Goal: Information Seeking & Learning: Check status

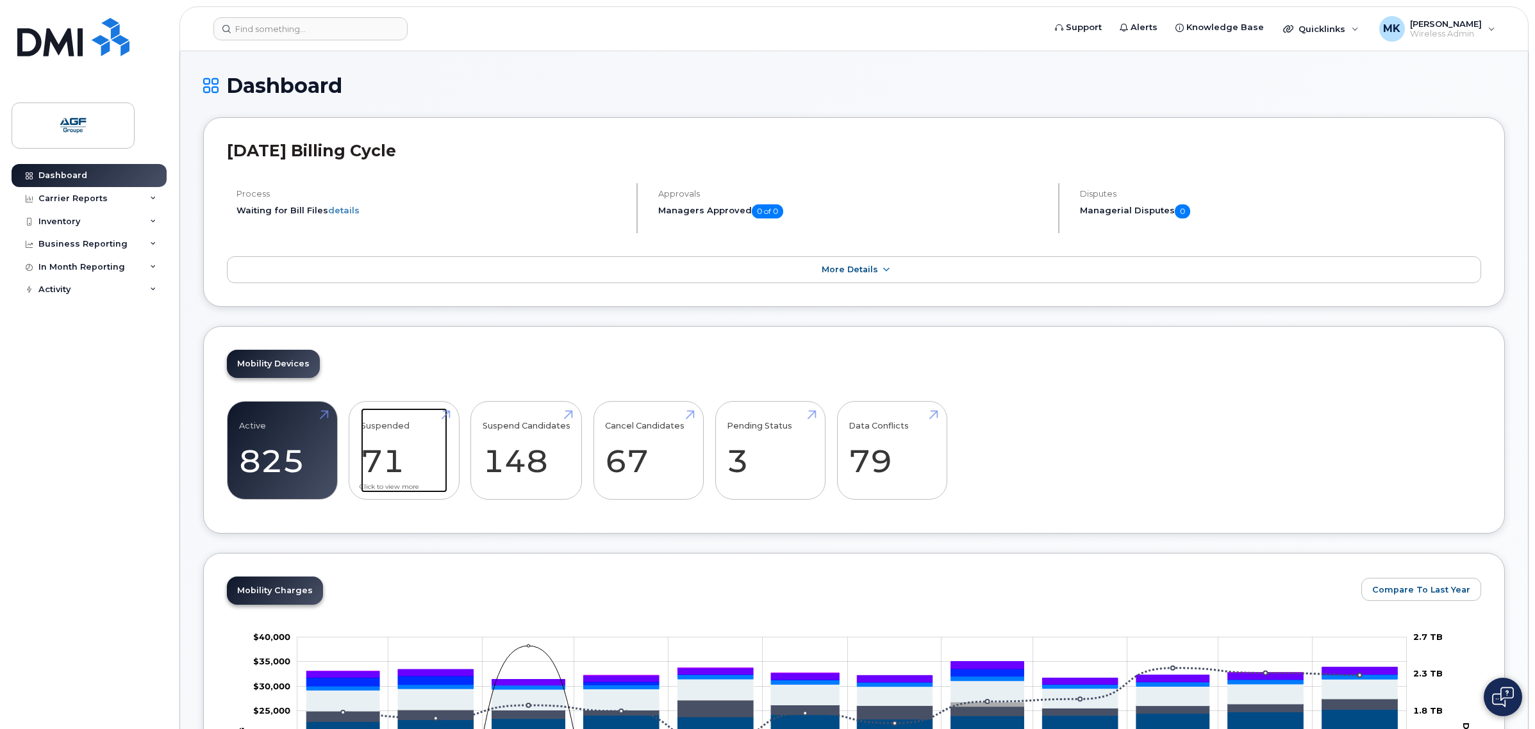
click at [417, 485] on link "Suspended 71" at bounding box center [404, 450] width 87 height 85
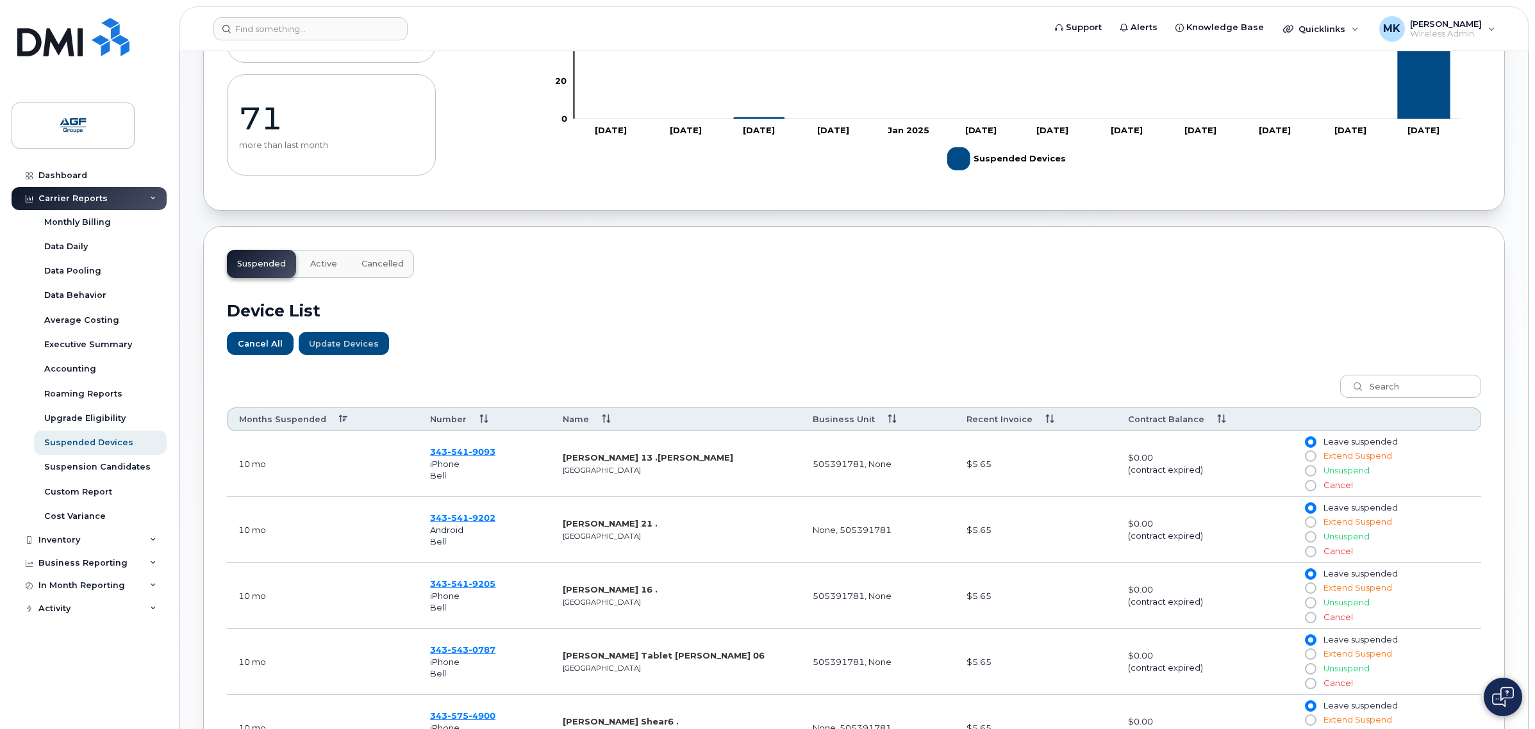
scroll to position [240, 0]
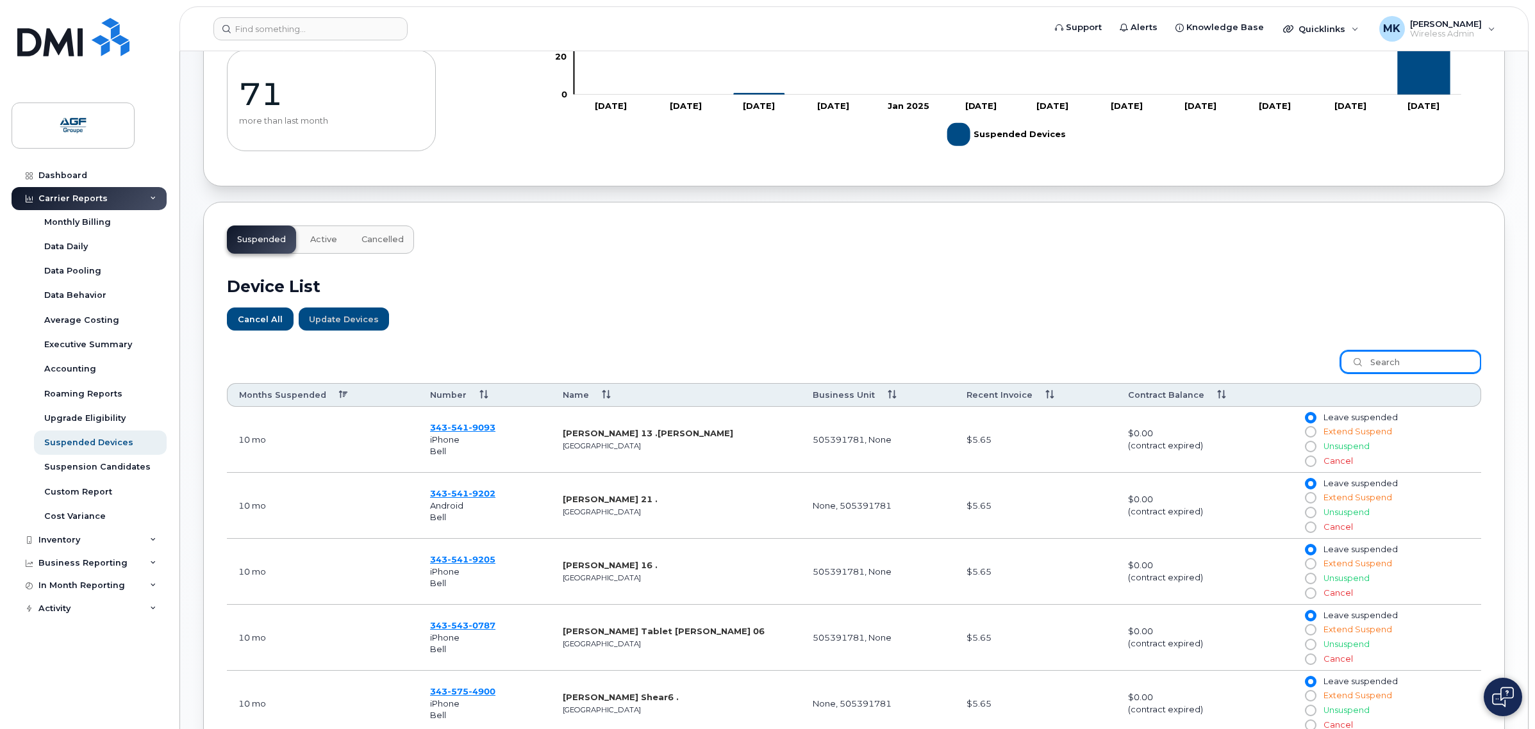
click at [1380, 367] on input "search" at bounding box center [1410, 362] width 141 height 23
paste input "528350572"
type input "528350572"
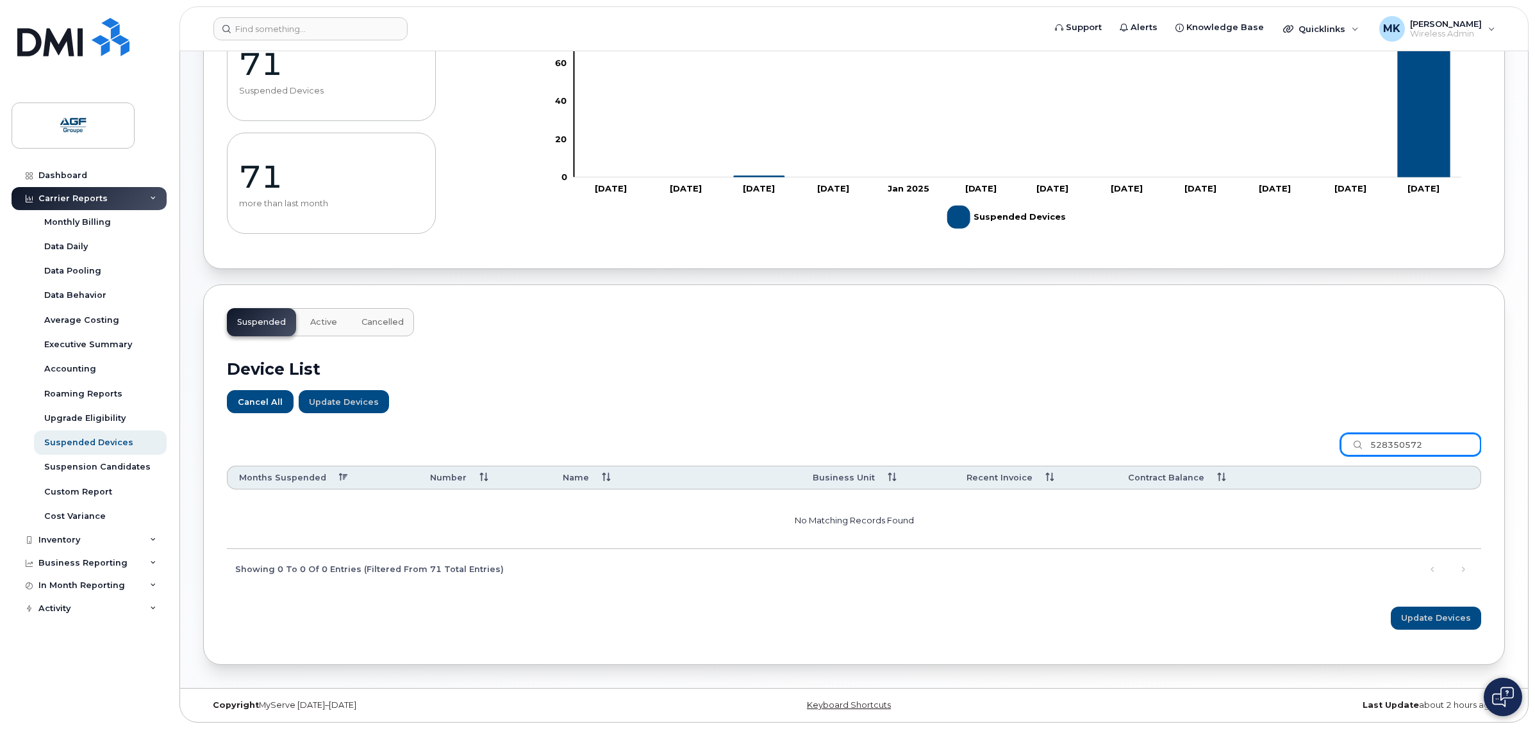
drag, startPoint x: 1181, startPoint y: 455, endPoint x: 1142, endPoint y: 458, distance: 39.9
click at [1140, 460] on div "528350572 Months Suspended Number Name Business Unit Recent Invoice Contract Ba…" at bounding box center [854, 506] width 1254 height 163
type input "à"
click at [1067, 421] on div "Device List Cancel All Update Devices Customize Filter Refresh Export à Months …" at bounding box center [854, 489] width 1254 height 305
click at [1404, 433] on input "à" at bounding box center [1410, 444] width 141 height 23
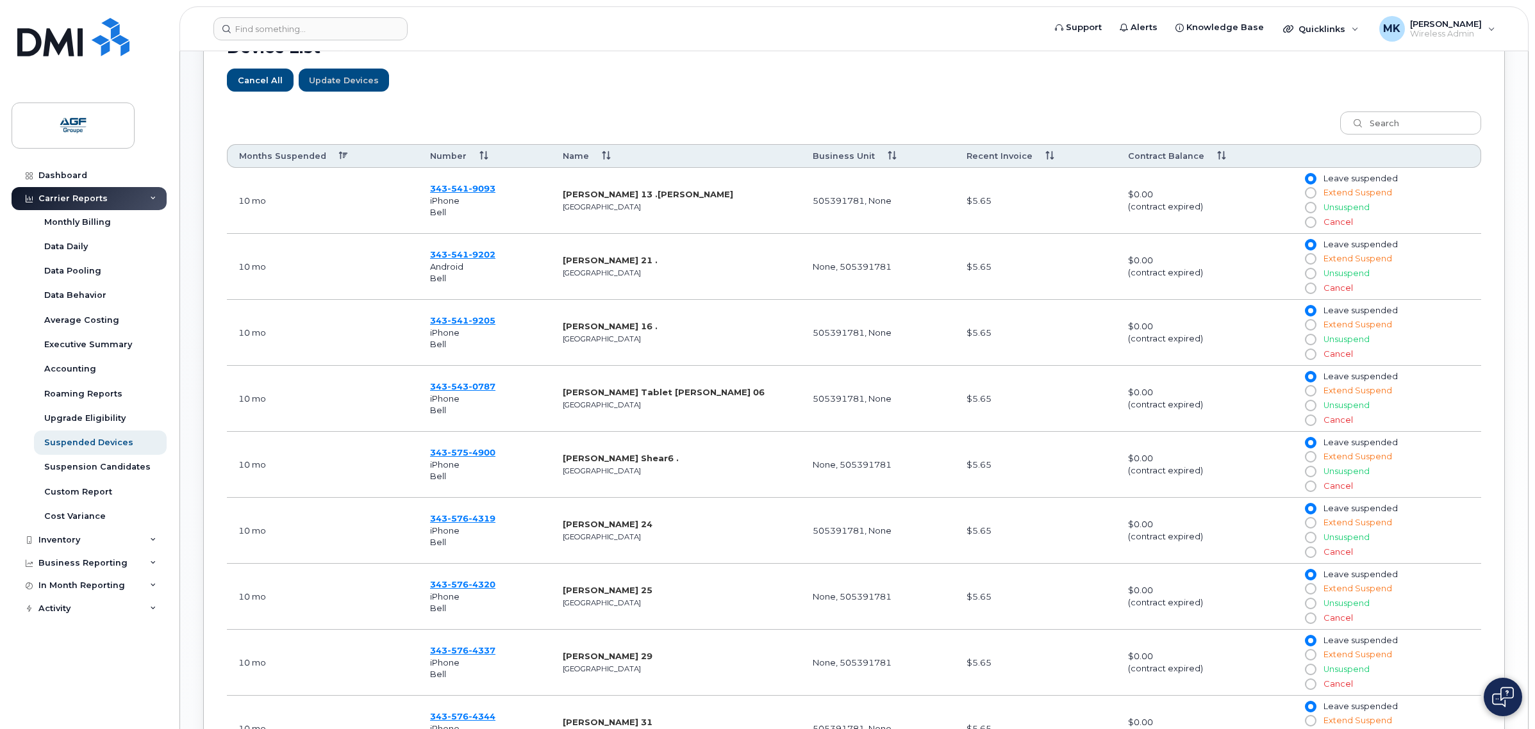
scroll to position [784, 0]
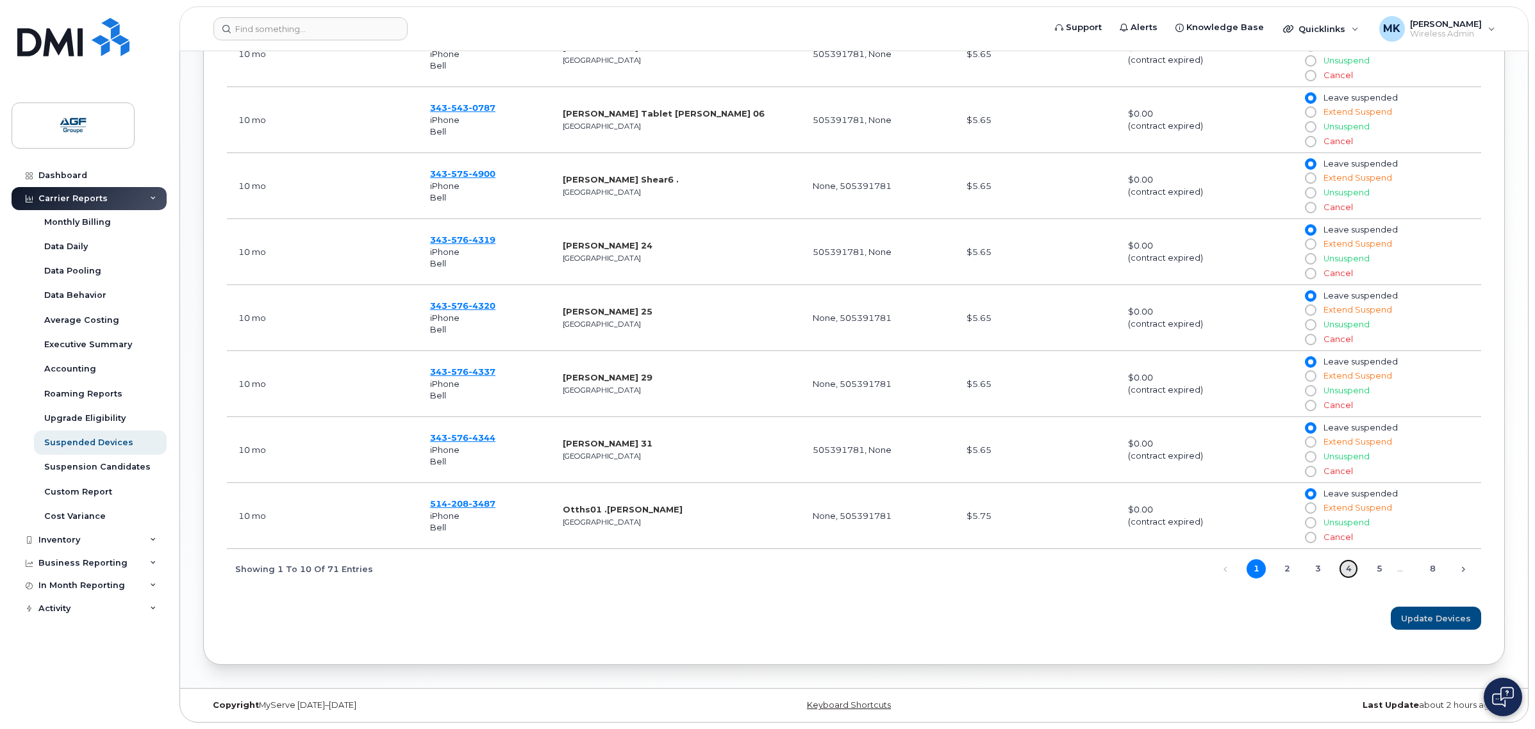
click at [1344, 567] on link "4" at bounding box center [1348, 569] width 19 height 19
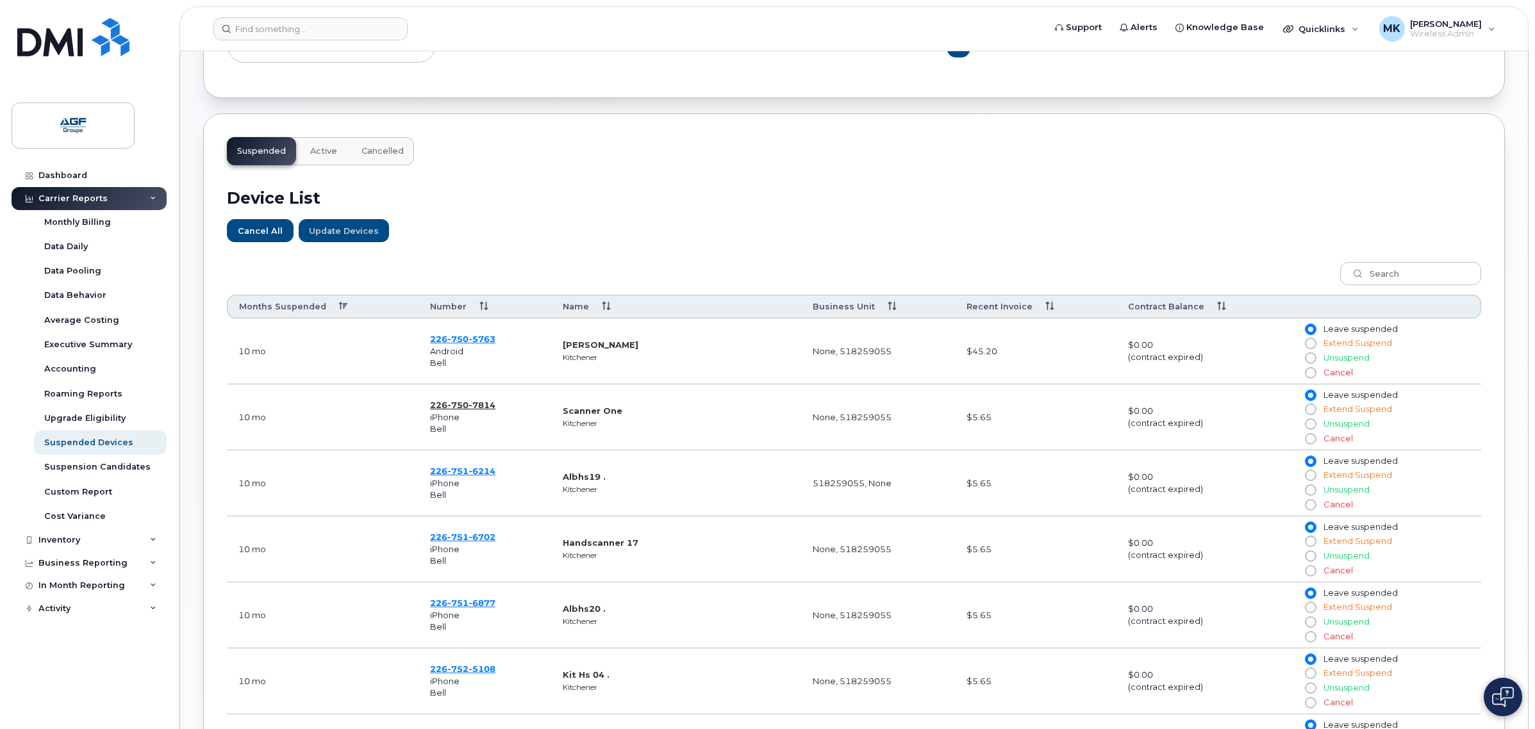
scroll to position [223, 0]
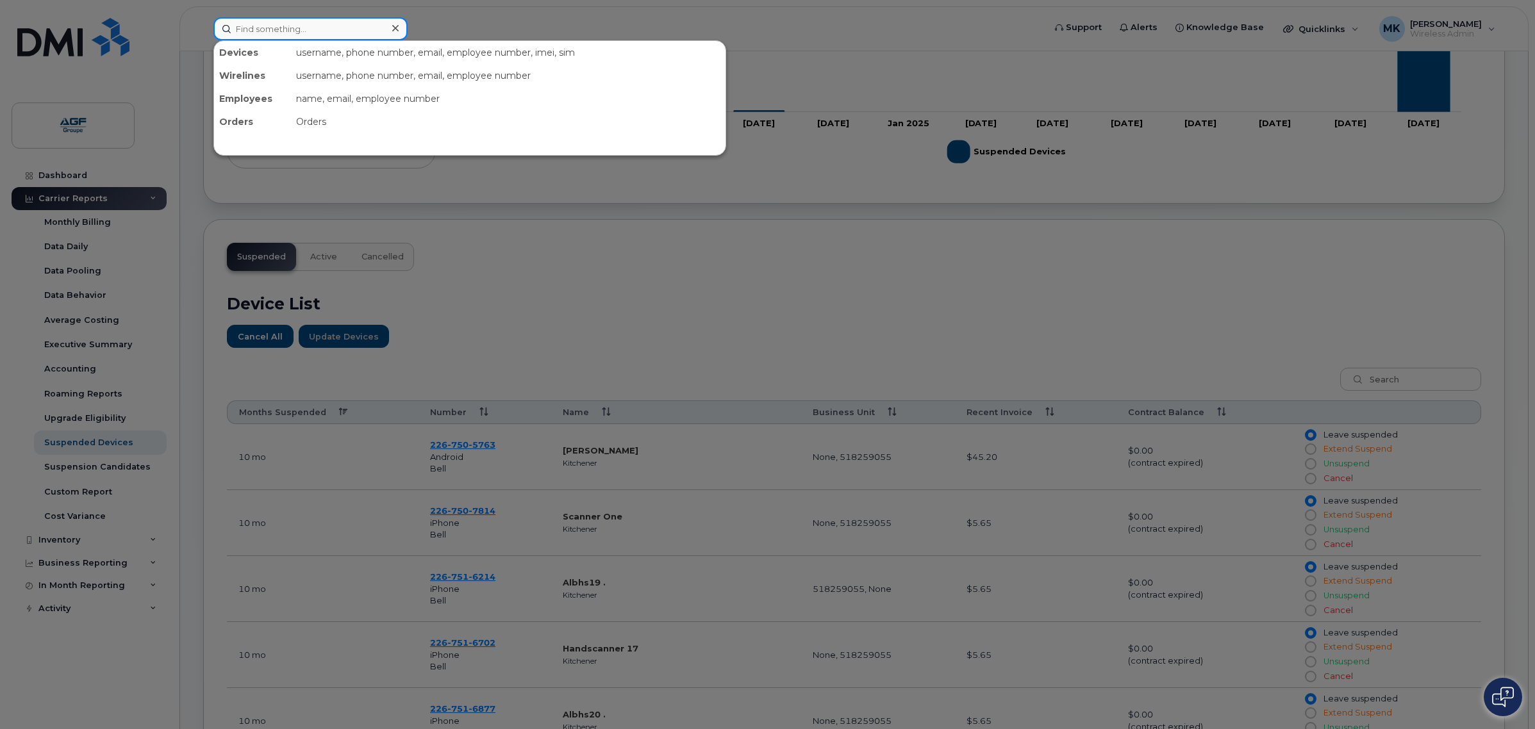
click at [371, 32] on input at bounding box center [310, 28] width 194 height 23
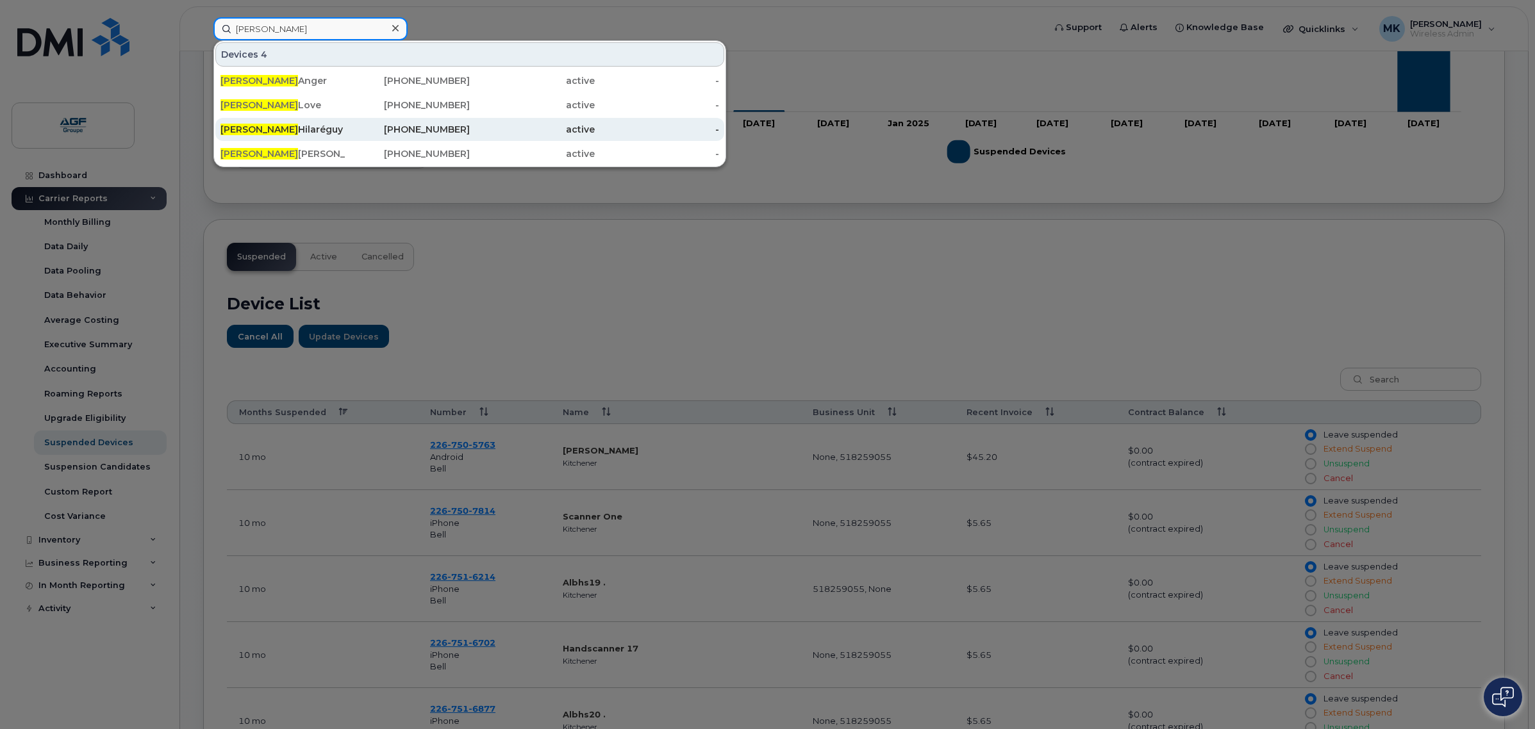
type input "nicolas"
click at [429, 140] on div "514-348-1334" at bounding box center [408, 129] width 125 height 23
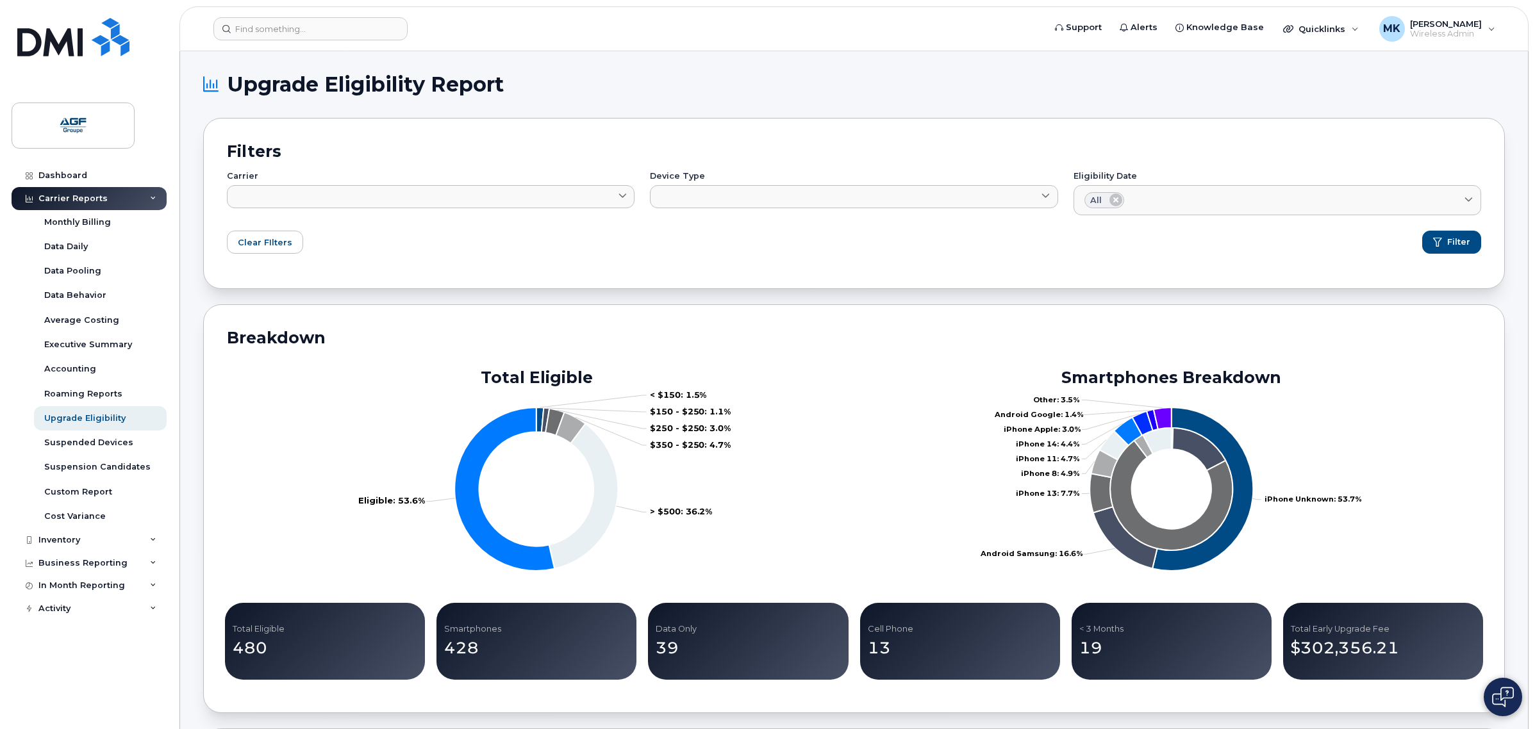
scroll to position [629, 0]
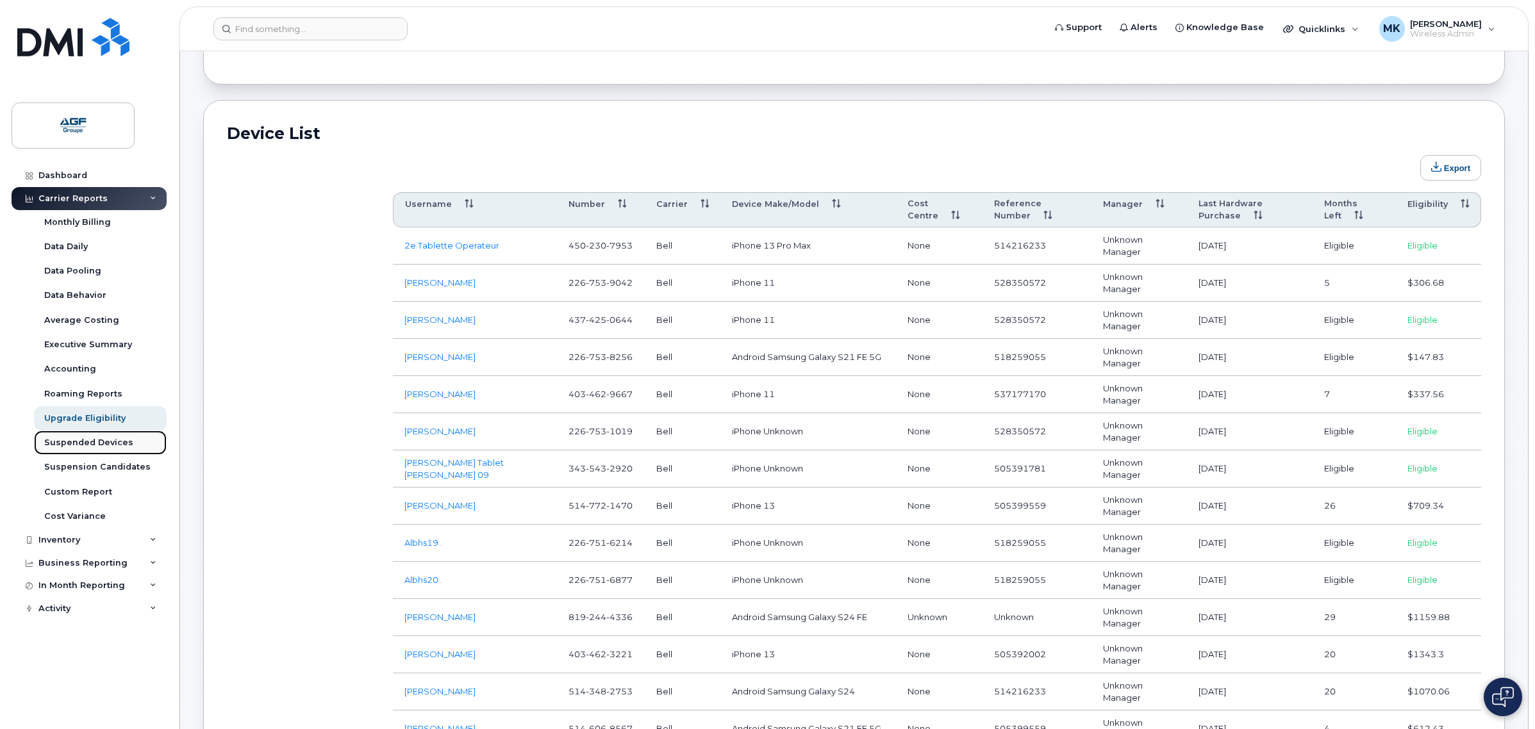
click at [123, 440] on div "Suspended Devices" at bounding box center [88, 443] width 89 height 12
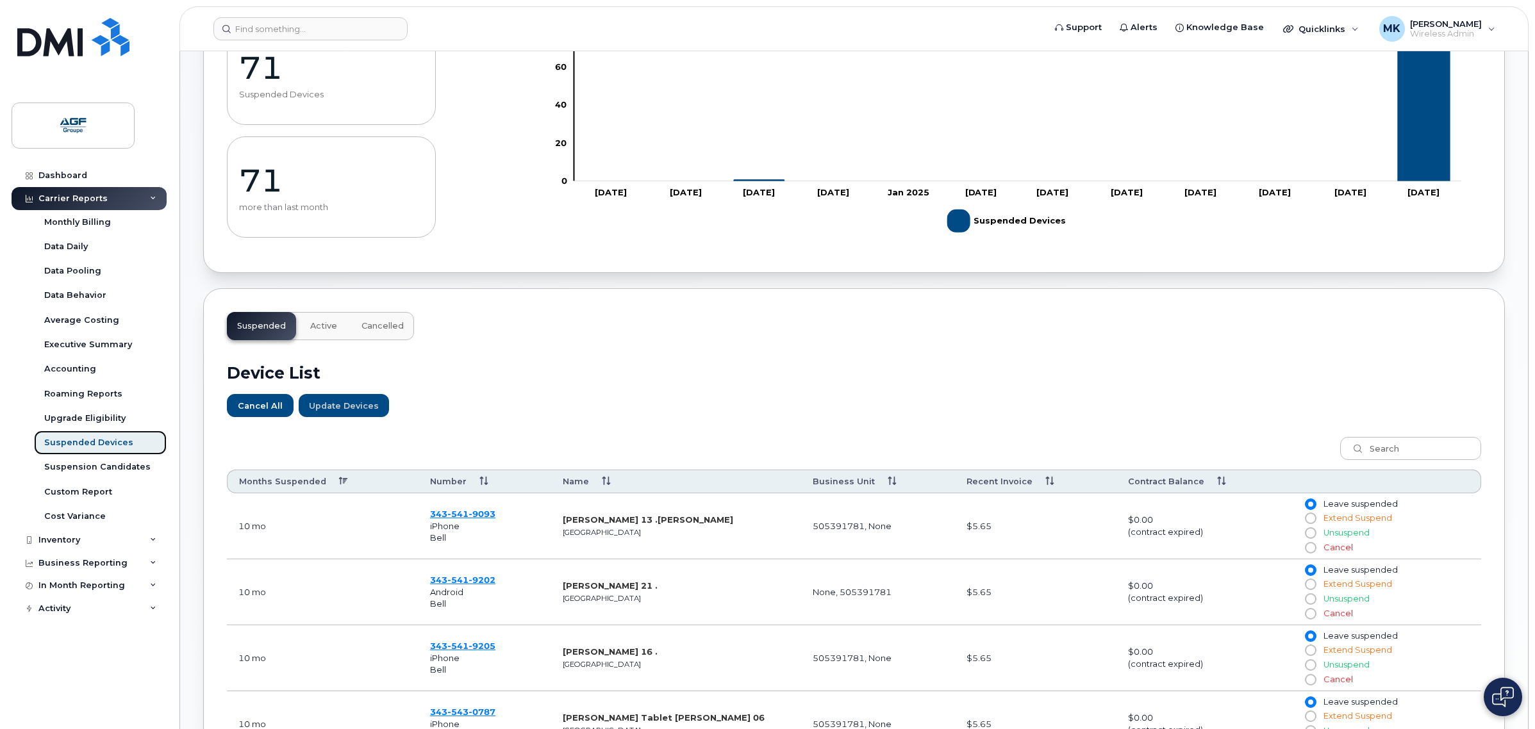
scroll to position [401, 0]
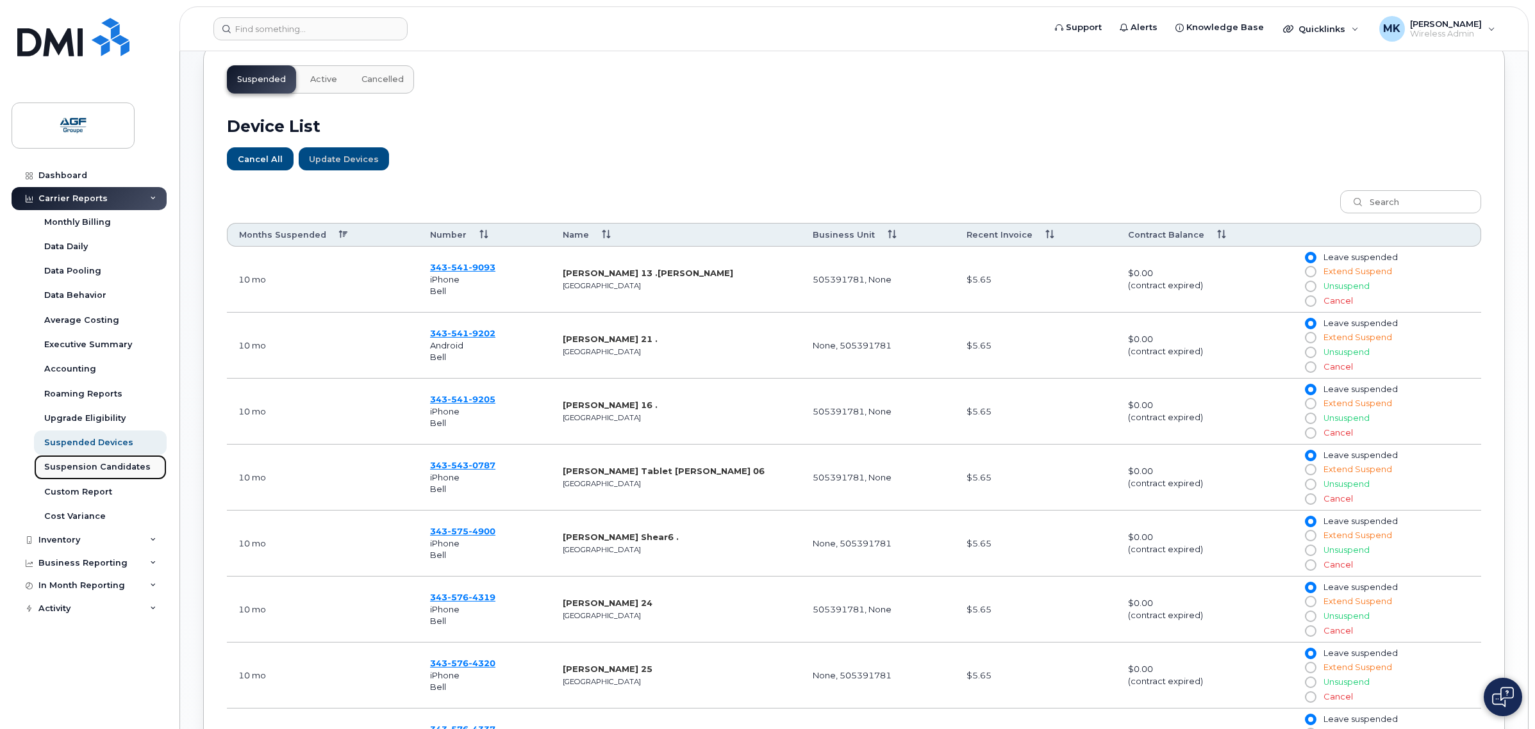
click at [110, 468] on div "Suspension Candidates" at bounding box center [97, 468] width 106 height 12
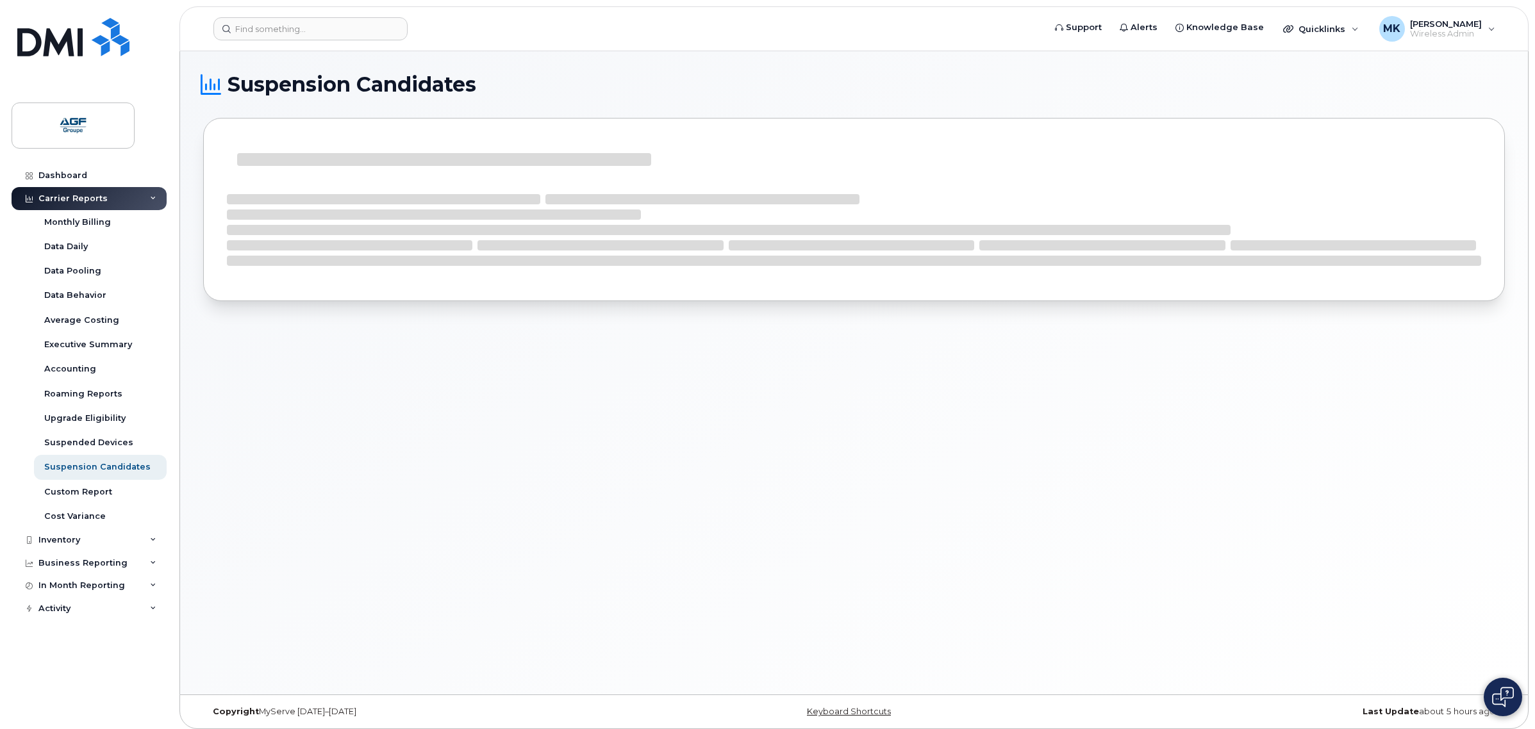
drag, startPoint x: 830, startPoint y: 62, endPoint x: 742, endPoint y: 18, distance: 98.3
click at [829, 62] on div "Suspension Candidates" at bounding box center [854, 373] width 1348 height 644
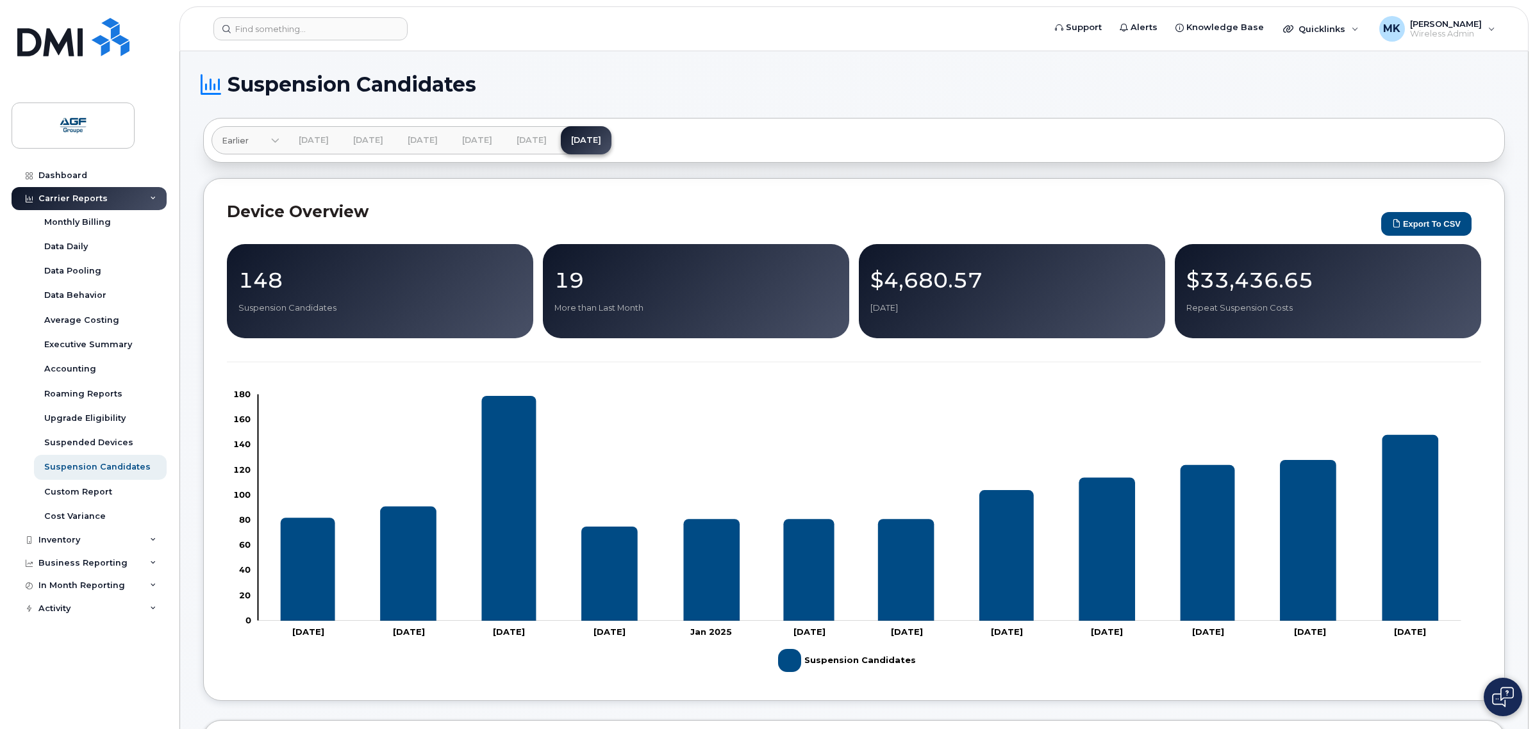
click at [879, 74] on h1 "Suspension Candidates" at bounding box center [850, 84] width 1295 height 21
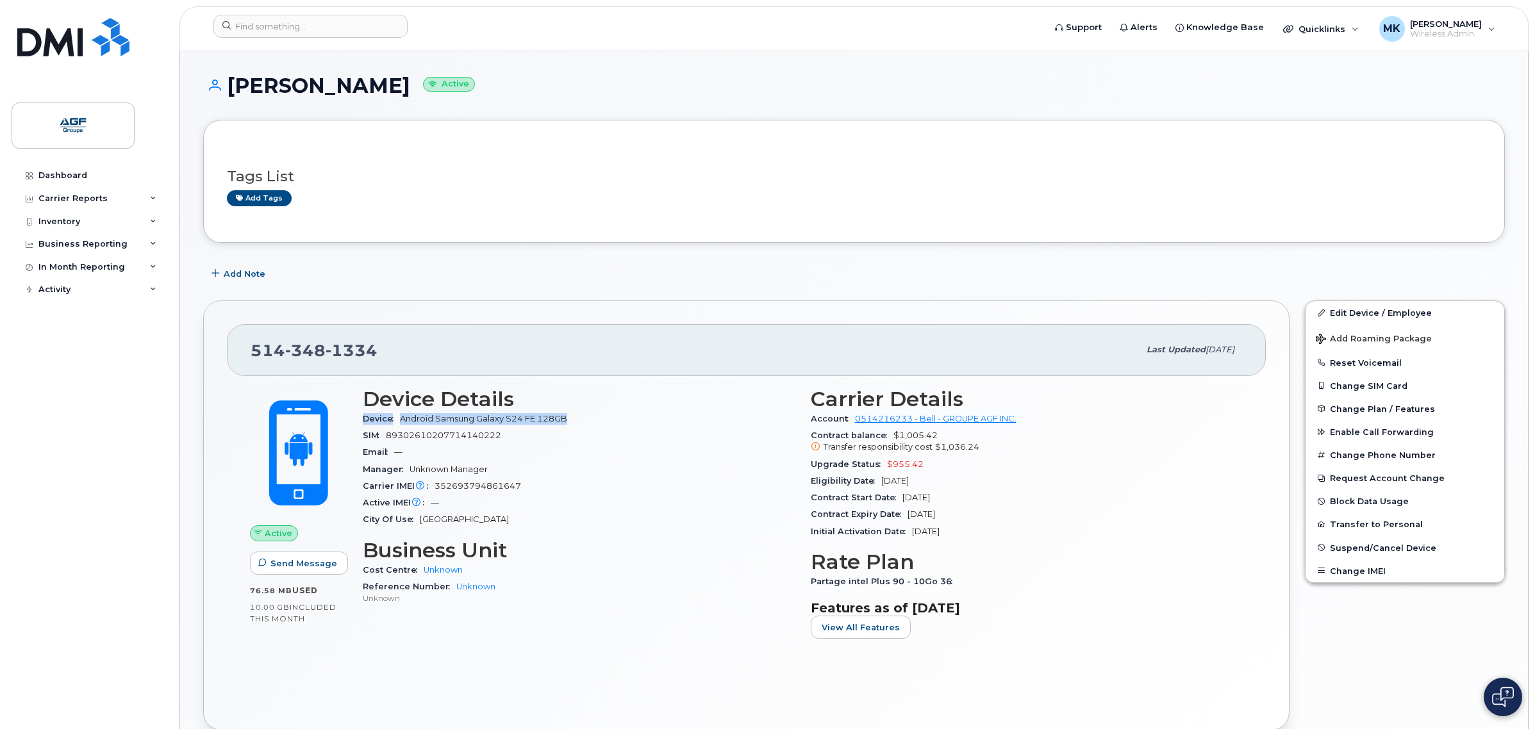
click at [627, 402] on section "Device Details Device Android Samsung Galaxy S24 FE 128GB SIM 89302610207714140…" at bounding box center [579, 458] width 433 height 141
click at [612, 469] on div "Manager Unknown Manager" at bounding box center [579, 470] width 433 height 17
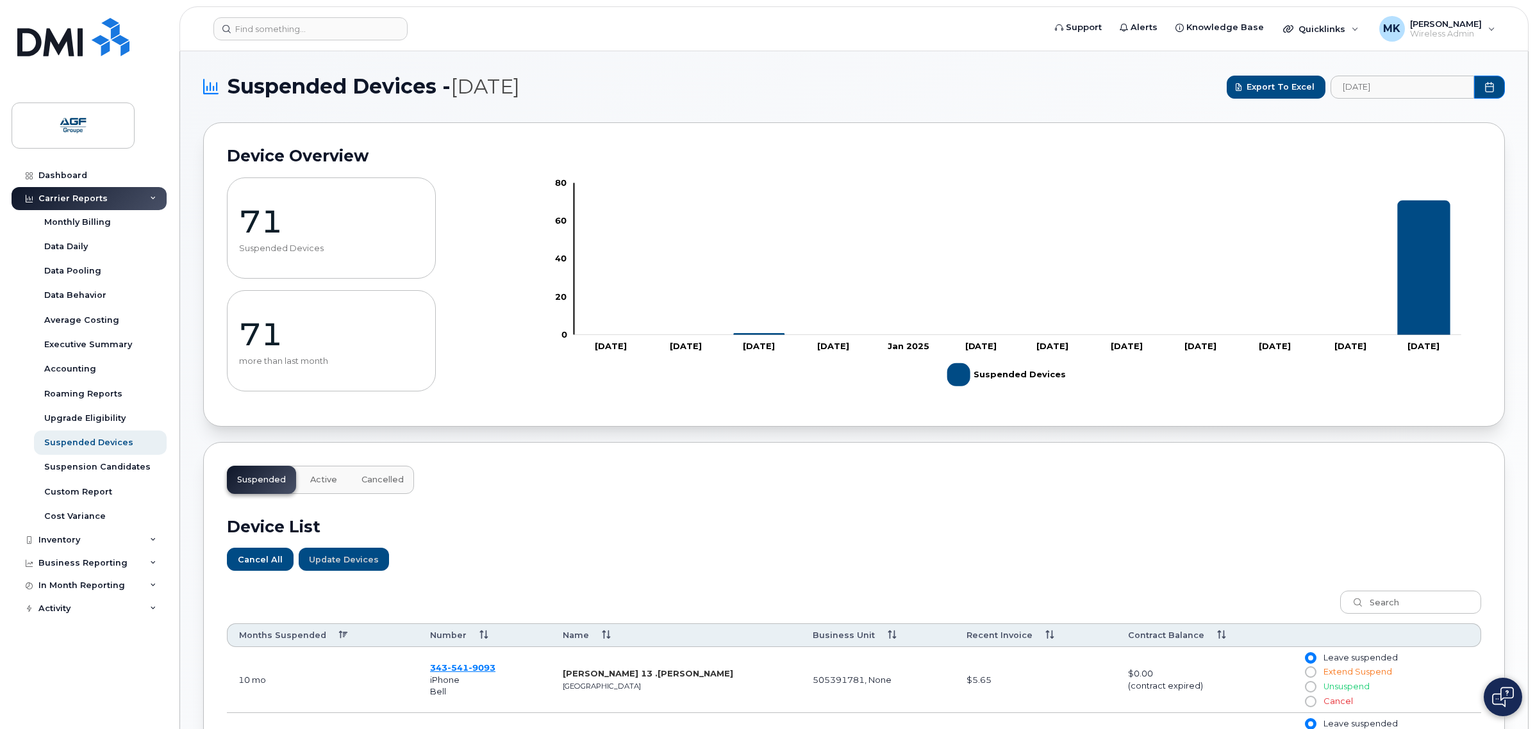
click at [1130, 94] on h1 "Suspended Devices - [DATE]" at bounding box center [711, 86] width 1017 height 25
click at [87, 114] on img at bounding box center [73, 125] width 99 height 37
